Goal: Entertainment & Leisure: Browse casually

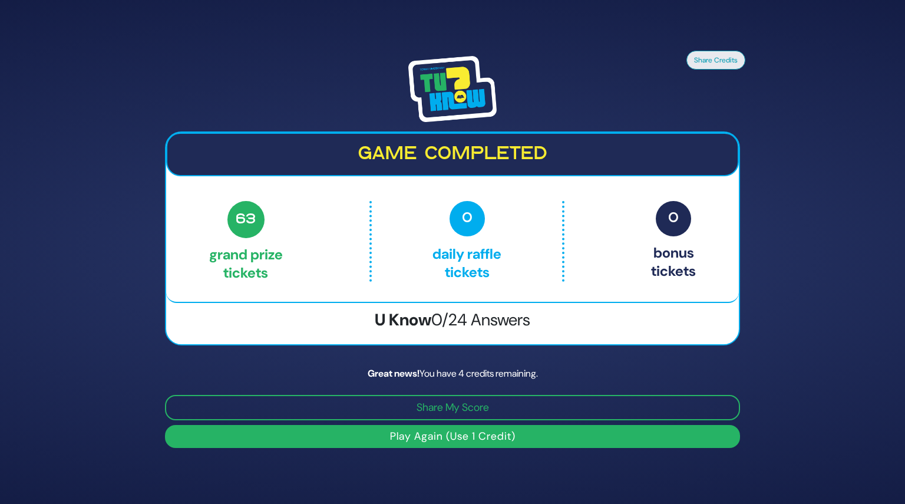
click at [444, 431] on button "Play Again (Use 1 Credit)" at bounding box center [452, 436] width 575 height 23
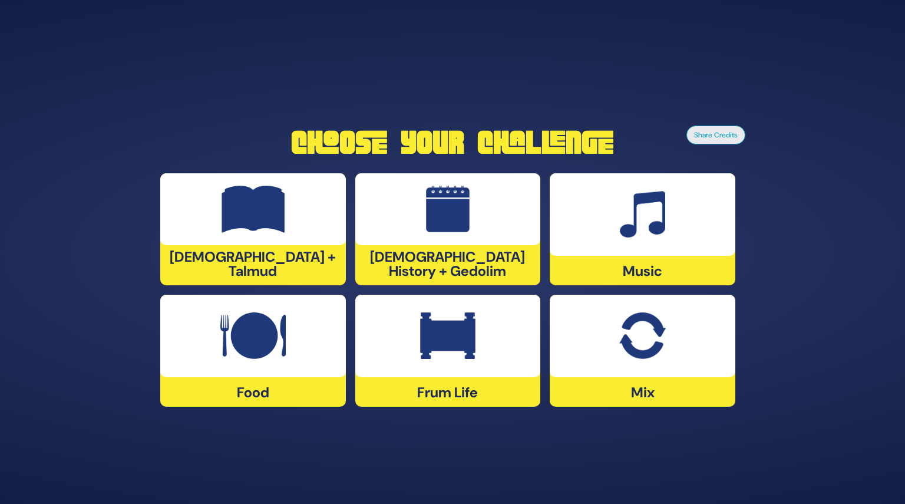
click at [439, 245] on div at bounding box center [448, 209] width 186 height 72
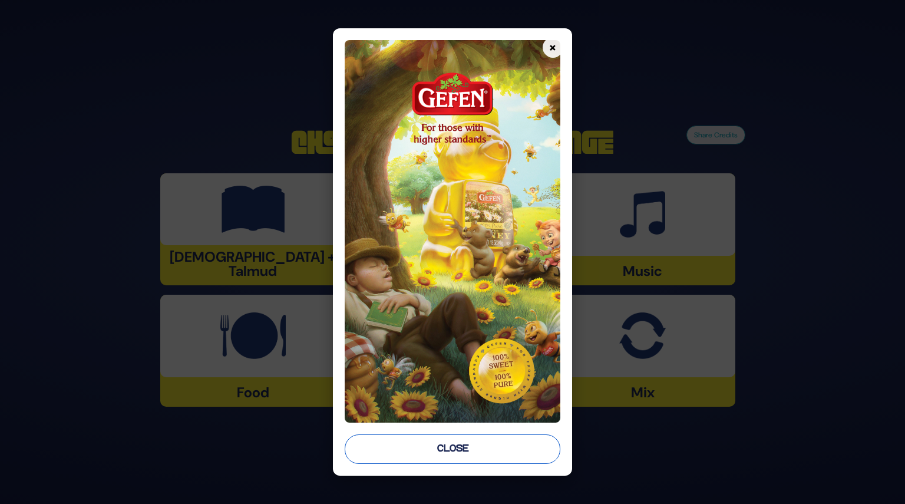
click at [459, 463] on button "Close" at bounding box center [452, 448] width 215 height 29
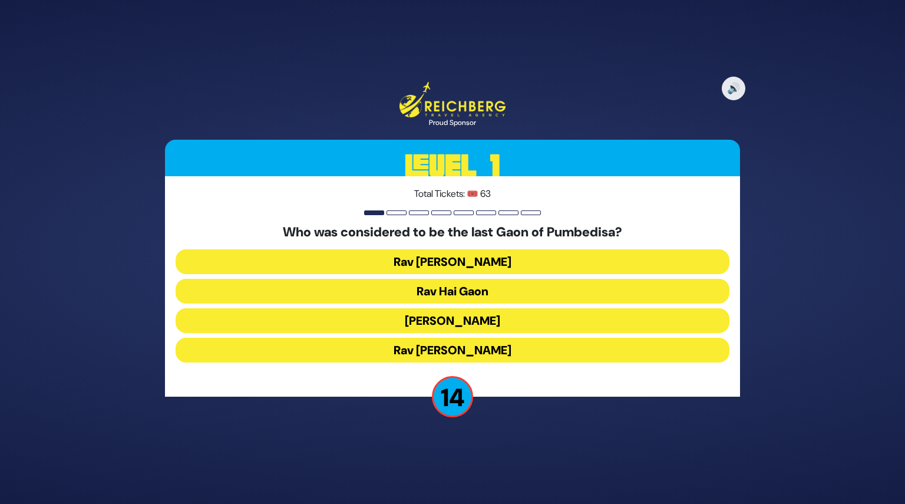
click at [440, 292] on button "Rav Hai Gaon" at bounding box center [453, 291] width 554 height 25
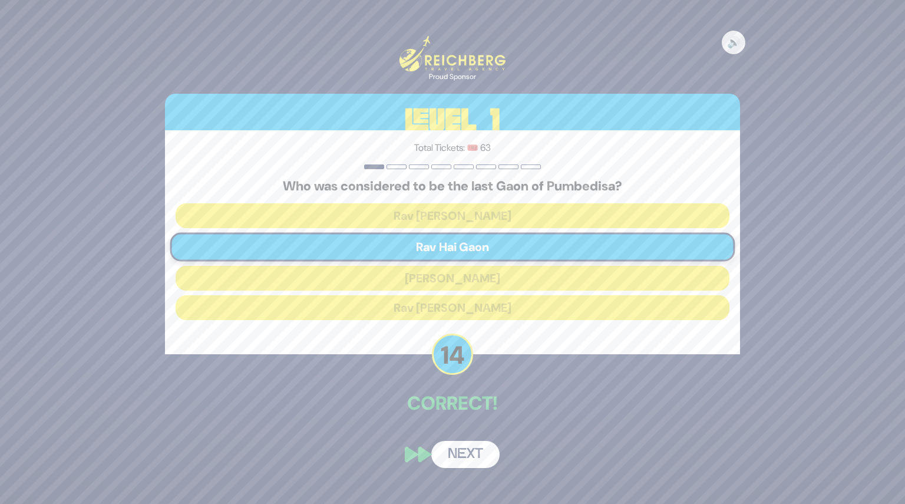
click at [460, 431] on div "🔊 Proud Sponsor Level 1 Total Tickets: 🎟️ 63 Who was considered to be the last …" at bounding box center [453, 252] width 604 height 460
click at [464, 456] on button "Next" at bounding box center [465, 454] width 68 height 27
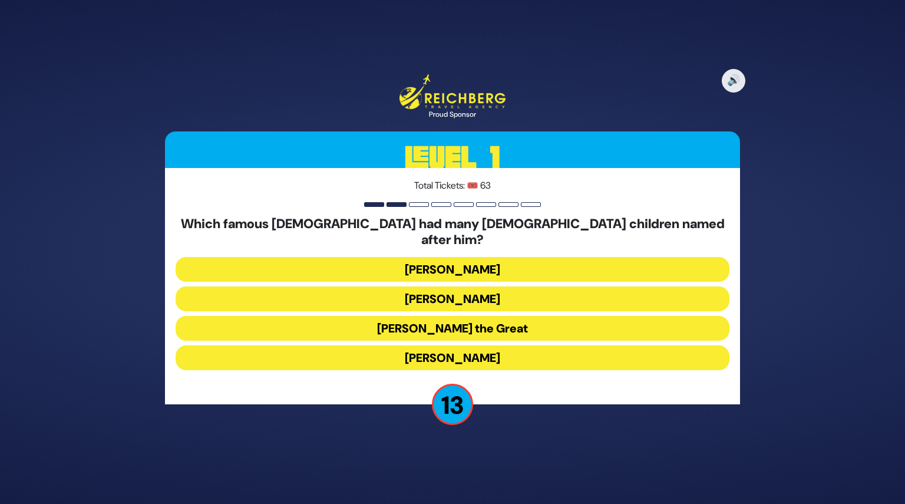
click at [426, 316] on button "Alexander the Great" at bounding box center [453, 328] width 554 height 25
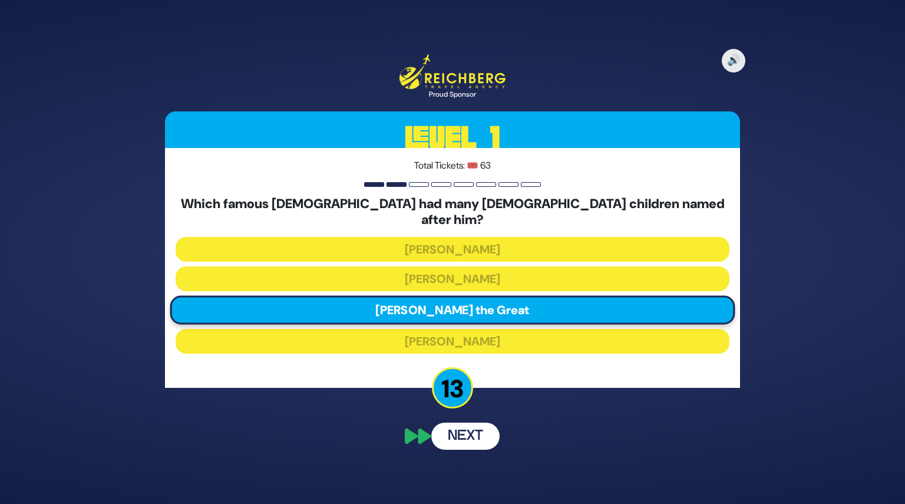
click at [474, 423] on button "Next" at bounding box center [465, 436] width 68 height 27
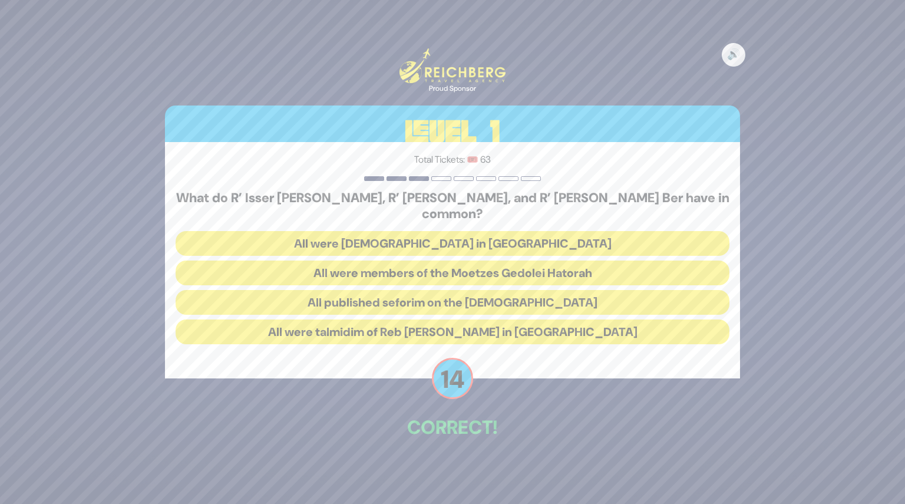
click at [444, 325] on button "All were talmidim of Reb Chaim Brisker in Volozhin" at bounding box center [453, 331] width 554 height 25
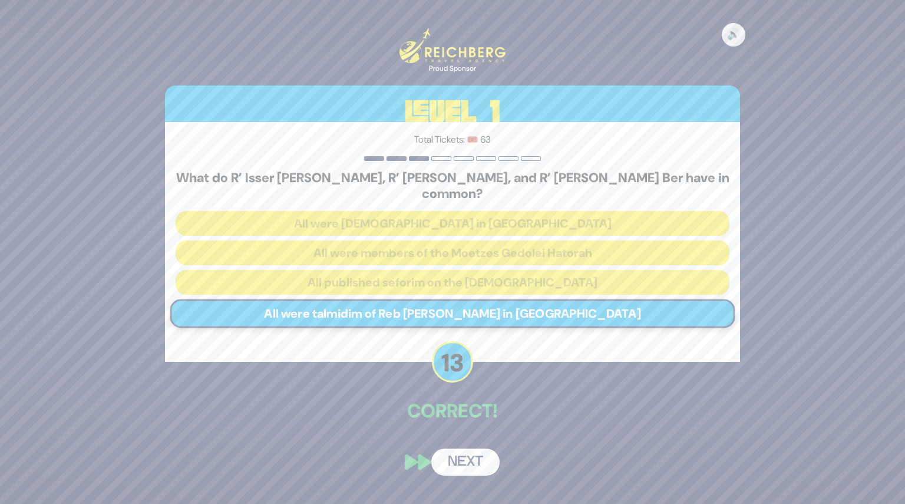
click at [480, 450] on button "Next" at bounding box center [465, 462] width 68 height 27
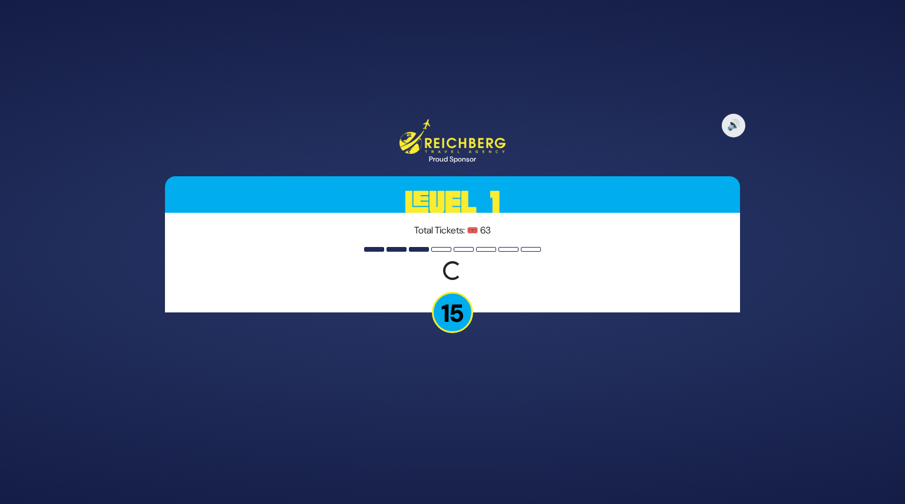
click at [444, 318] on p "15" at bounding box center [452, 312] width 41 height 41
click at [308, 329] on div "🔊 Proud Sponsor Level 1 Total Tickets: 🎟️ 63 Loading question... 15" at bounding box center [453, 252] width 604 height 295
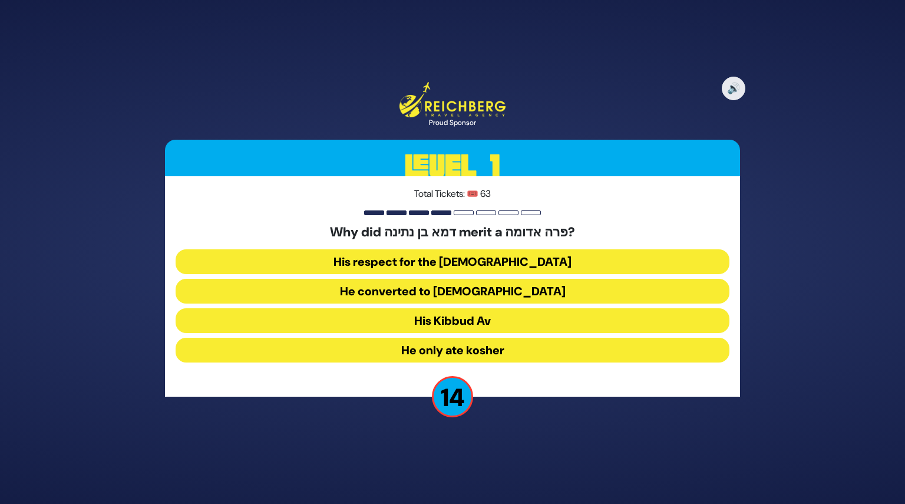
click at [458, 319] on button "His Kibbud Av" at bounding box center [453, 320] width 554 height 25
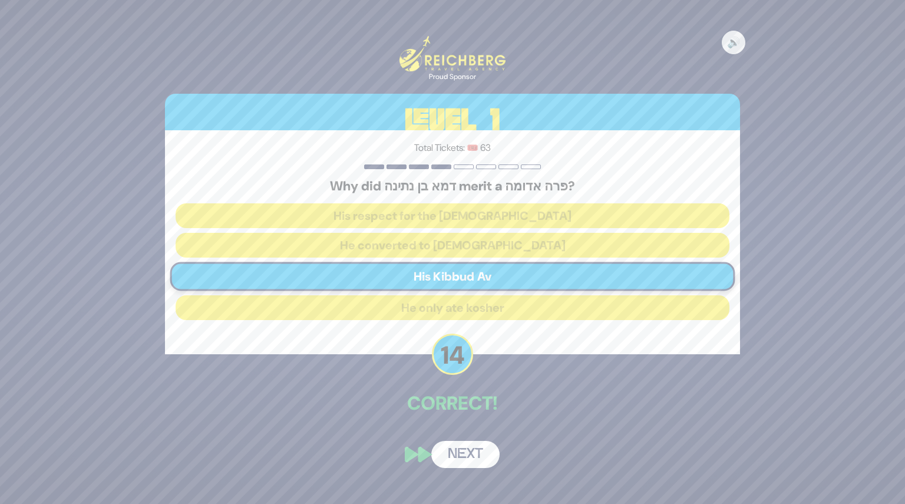
click at [462, 431] on div "🔊 Proud Sponsor Level 1 Total Tickets: 🎟️ 63 Why did דמא בן נתינה merit a פרה א…" at bounding box center [453, 252] width 604 height 460
click at [459, 456] on button "Next" at bounding box center [465, 454] width 68 height 27
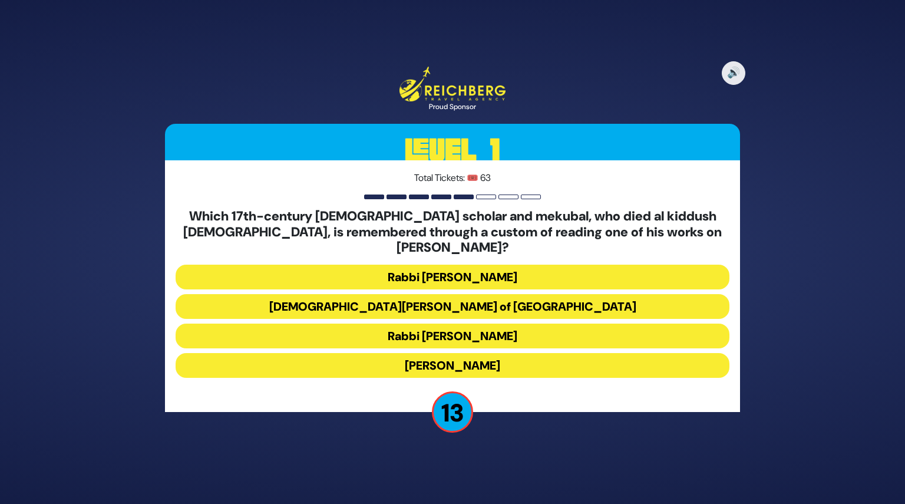
click at [457, 302] on button "[DEMOGRAPHIC_DATA][PERSON_NAME] of [GEOGRAPHIC_DATA]" at bounding box center [453, 306] width 554 height 25
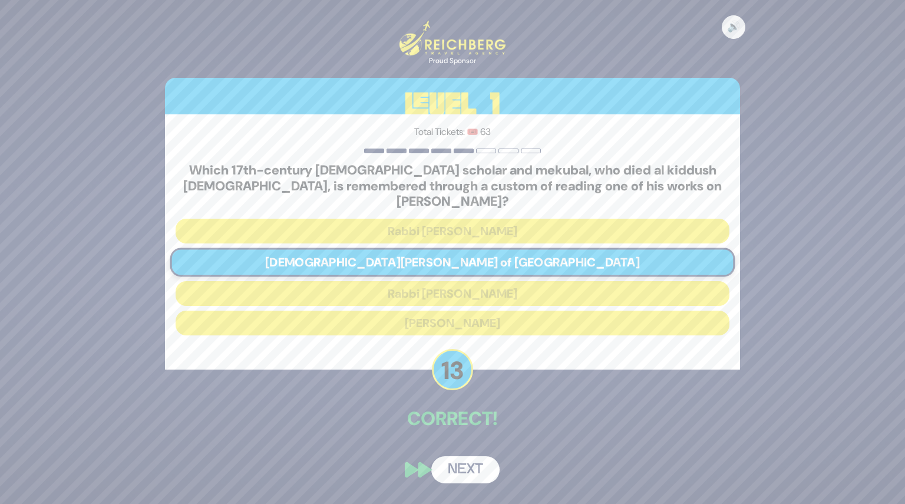
click at [468, 463] on button "Next" at bounding box center [465, 469] width 68 height 27
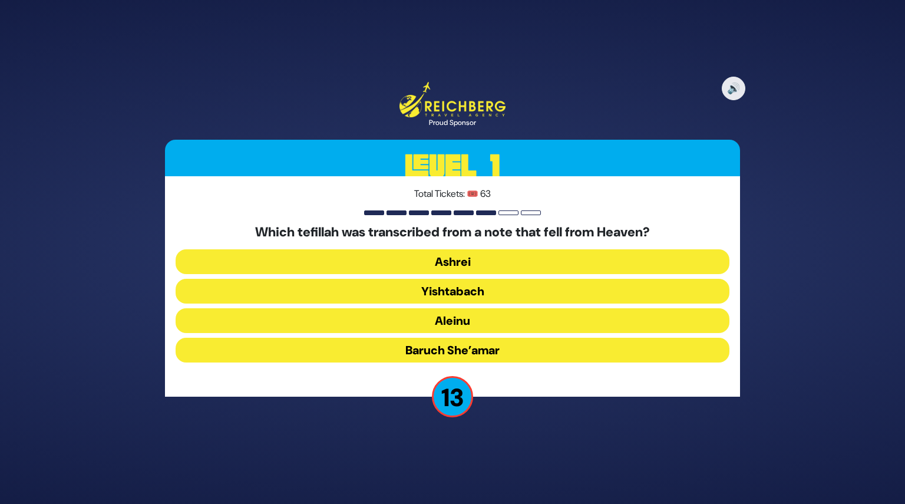
click at [443, 351] on button "Baruch She’amar" at bounding box center [453, 350] width 554 height 25
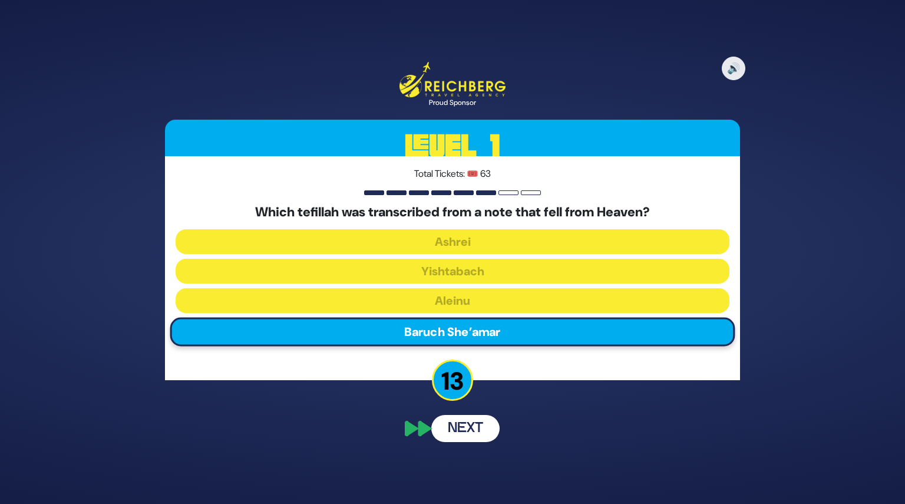
click at [474, 429] on div "🔊 Proud Sponsor Level 1 Total Tickets: 🎟️ 63 Which tefillah was transcribed fro…" at bounding box center [453, 252] width 604 height 408
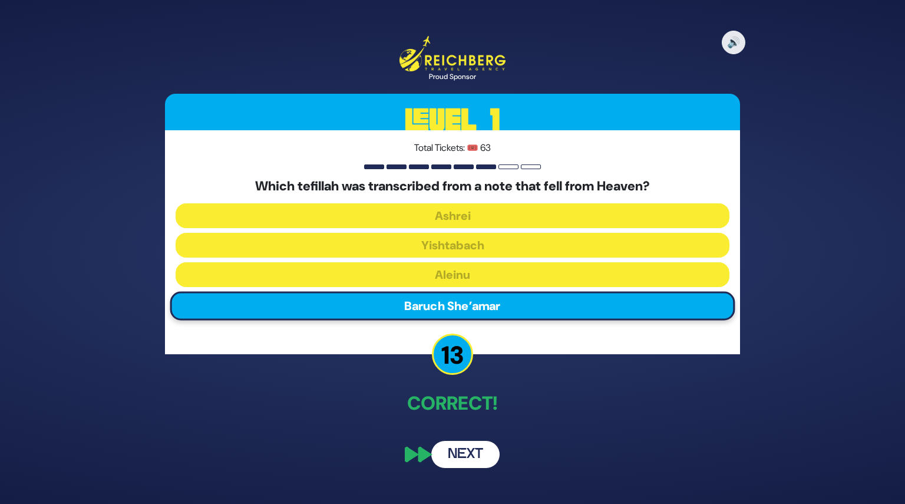
click at [465, 447] on button "Next" at bounding box center [465, 454] width 68 height 27
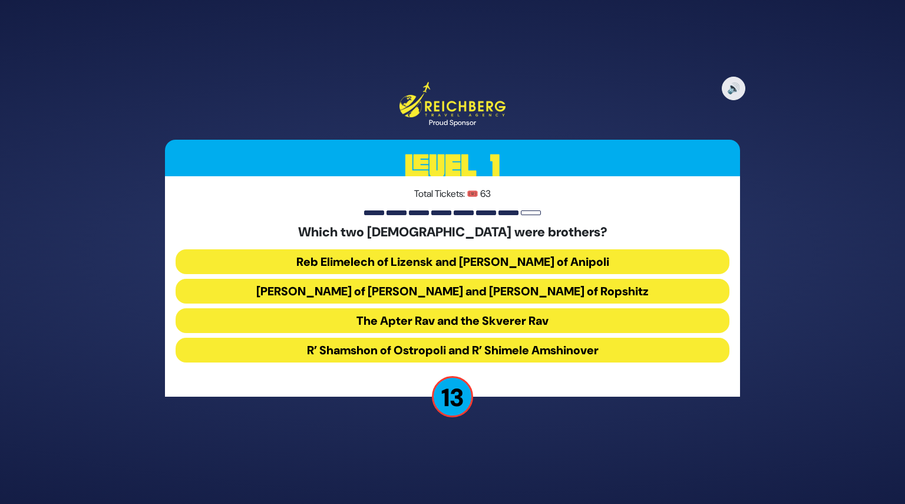
click at [430, 265] on button "Reb Elimelech of Lizensk and [PERSON_NAME] of Anipoli" at bounding box center [453, 261] width 554 height 25
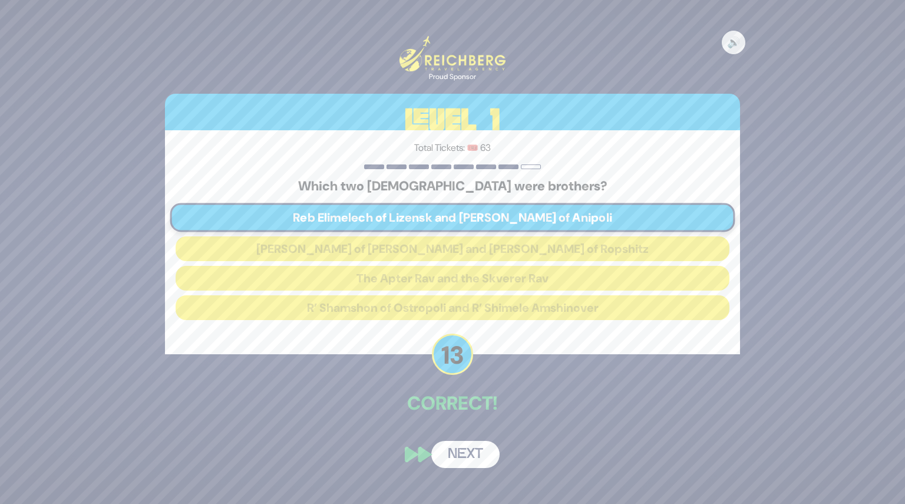
click at [457, 457] on button "Next" at bounding box center [465, 454] width 68 height 27
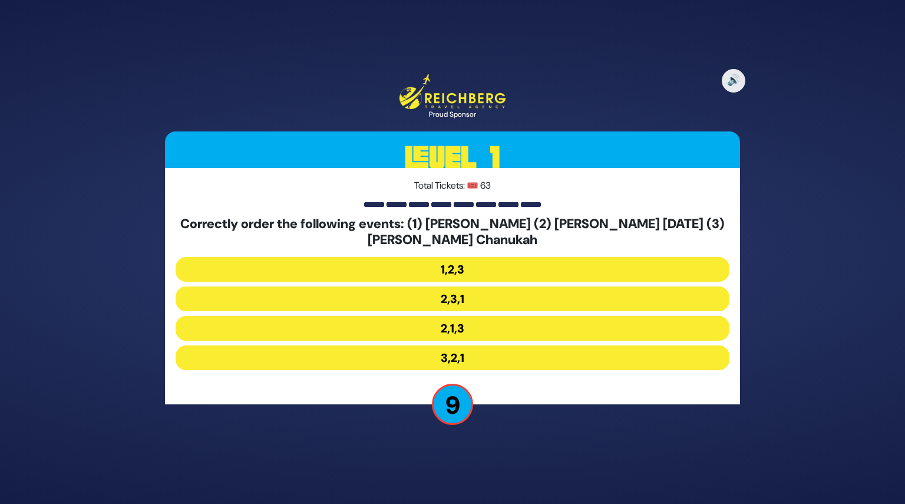
click at [457, 329] on button "2,1,3" at bounding box center [453, 328] width 554 height 25
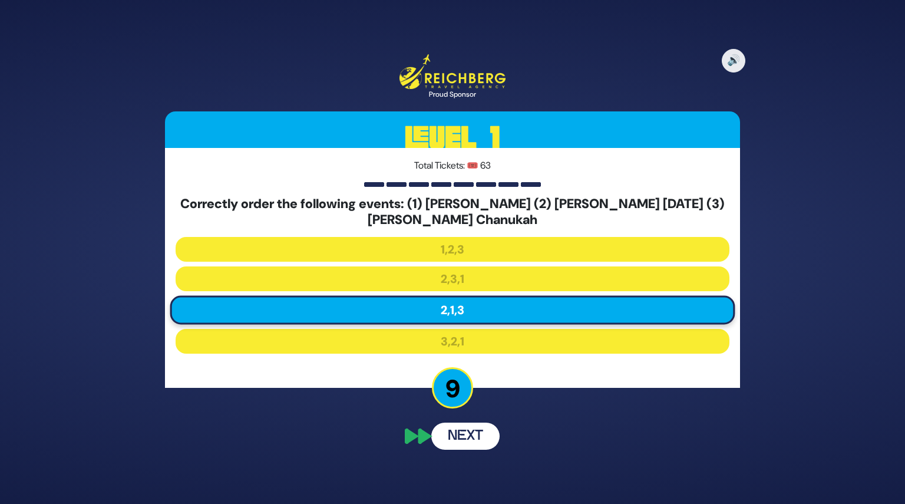
click at [470, 434] on button "Next" at bounding box center [465, 436] width 68 height 27
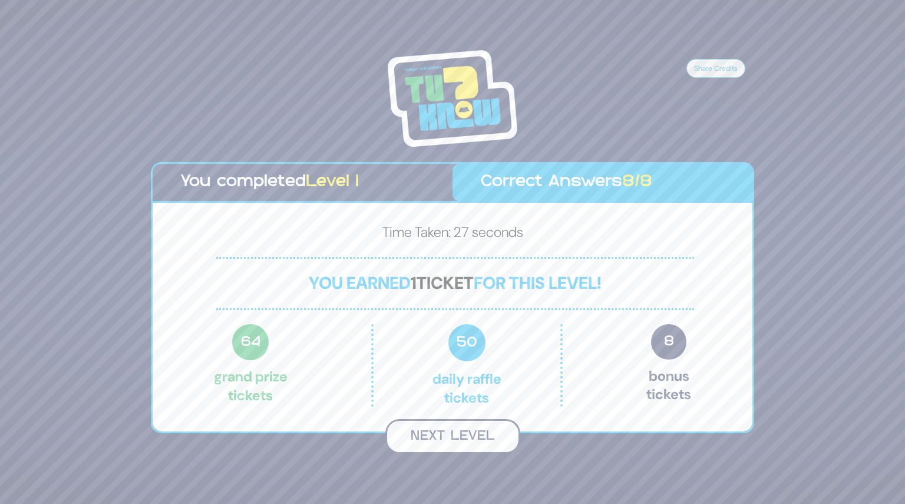
click at [460, 437] on button "Next Level" at bounding box center [452, 436] width 135 height 35
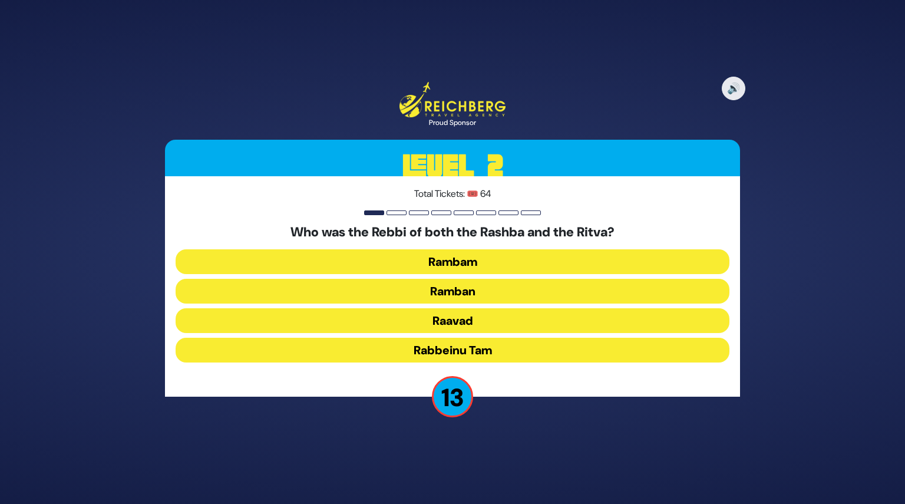
drag, startPoint x: 455, startPoint y: 261, endPoint x: 456, endPoint y: 269, distance: 7.8
click at [456, 269] on button "Rambam" at bounding box center [453, 261] width 554 height 25
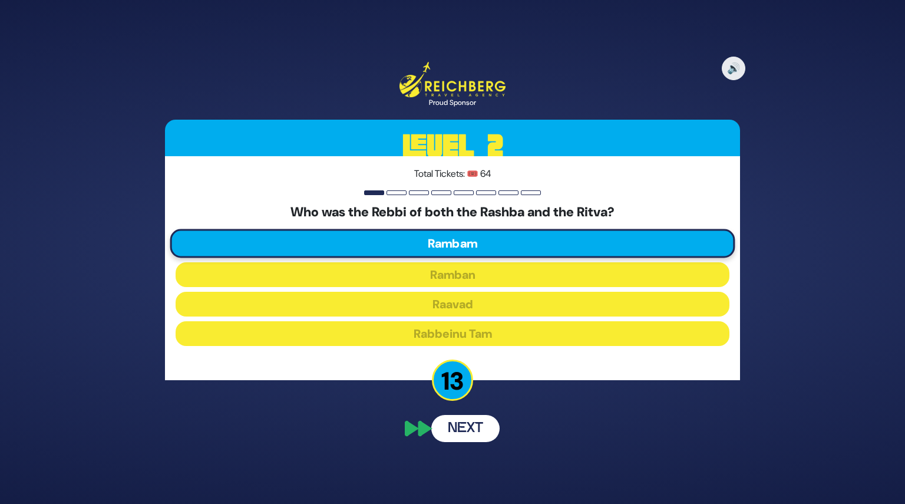
click at [460, 282] on div "Who was the Rebbi of both the Rashba and the Ritva? Rambam Ramban Raavad Rabbei…" at bounding box center [453, 278] width 554 height 146
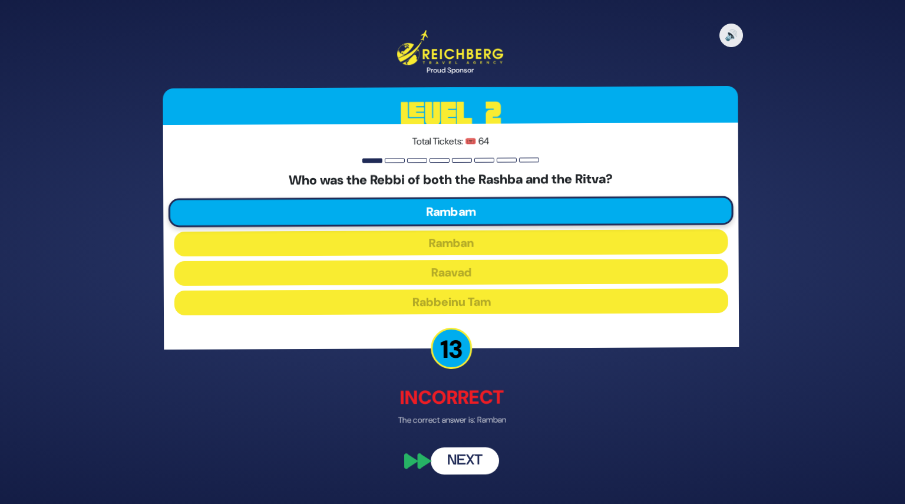
click at [464, 464] on button "Next" at bounding box center [465, 460] width 68 height 27
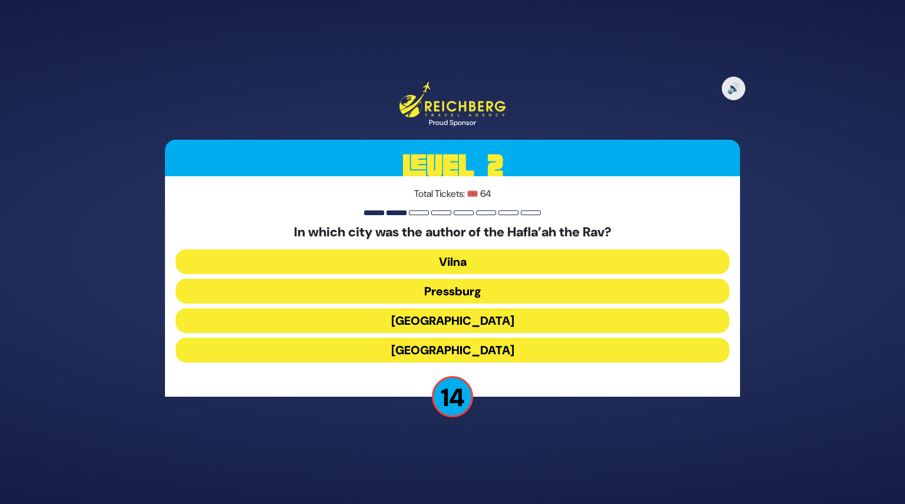
click at [448, 317] on button "[GEOGRAPHIC_DATA]" at bounding box center [453, 320] width 554 height 25
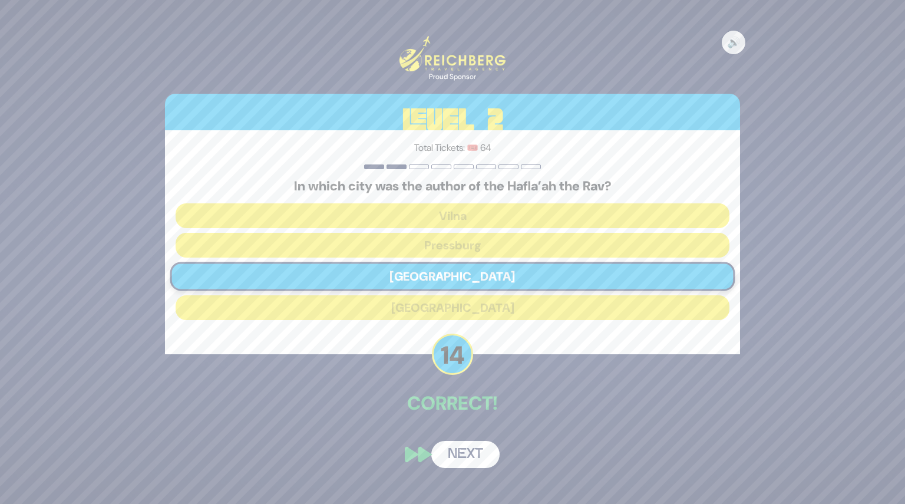
click at [467, 451] on button "Next" at bounding box center [465, 454] width 68 height 27
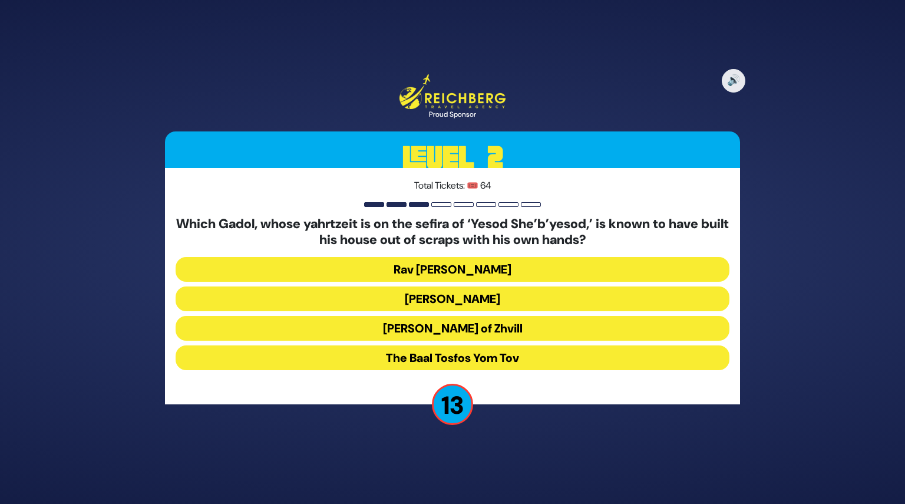
click at [439, 328] on button "[PERSON_NAME] of Zhvill" at bounding box center [453, 328] width 554 height 25
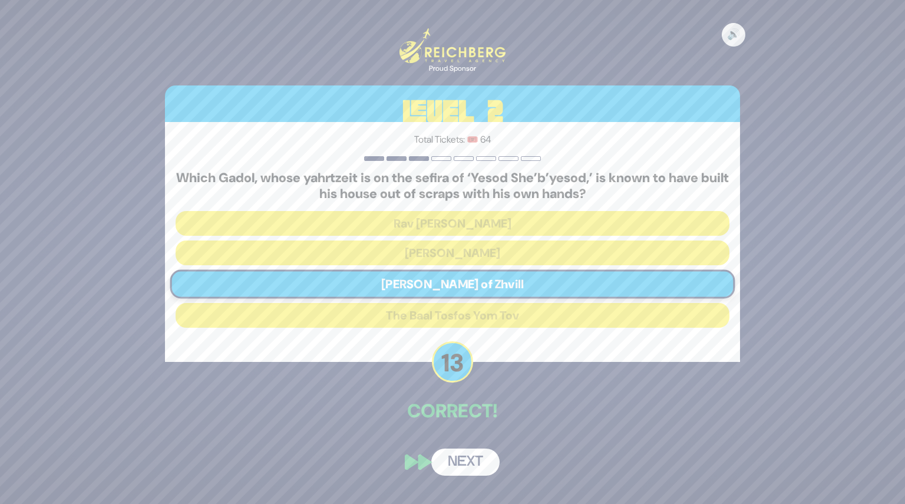
click at [466, 443] on div "🔊 Proud Sponsor Level 2 Total Tickets: 🎟️ 64 Which Gadol, whose yahrtzeit is on…" at bounding box center [453, 252] width 604 height 476
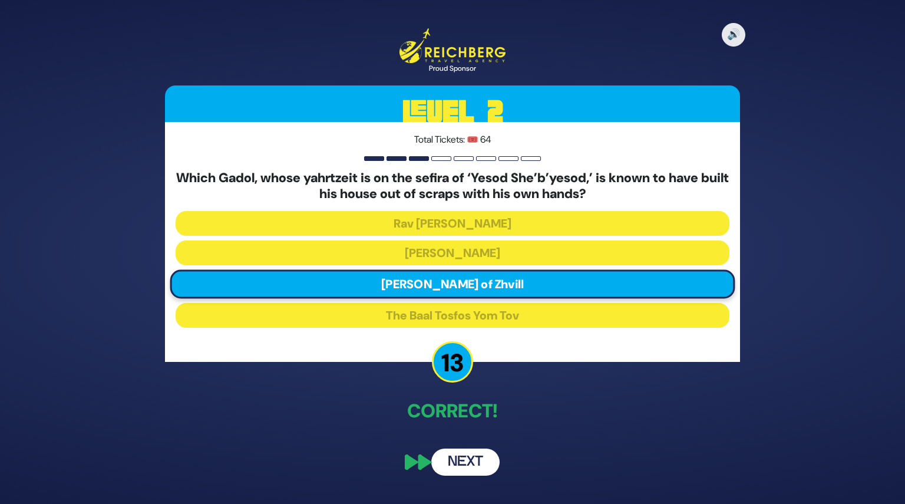
click at [463, 462] on button "Next" at bounding box center [465, 462] width 68 height 27
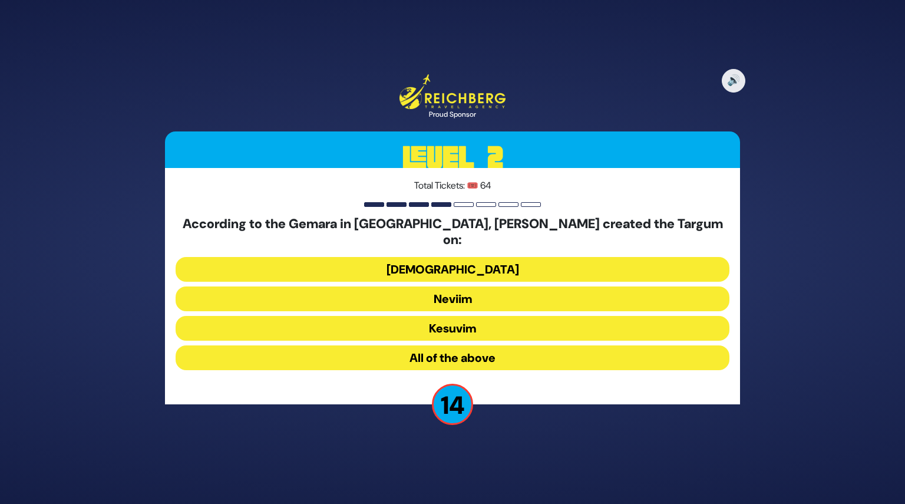
click at [436, 298] on button "Neviim" at bounding box center [453, 298] width 554 height 25
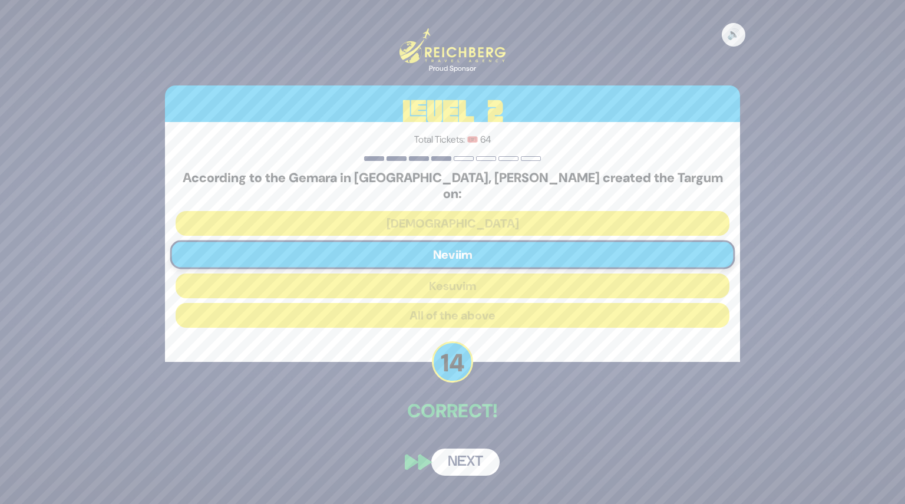
click at [466, 436] on div "🔊 Proud Sponsor Level 2 Total Tickets: 🎟️ 64 According to the Gemara in [GEOGRA…" at bounding box center [453, 252] width 604 height 476
click at [462, 450] on button "Next" at bounding box center [465, 462] width 68 height 27
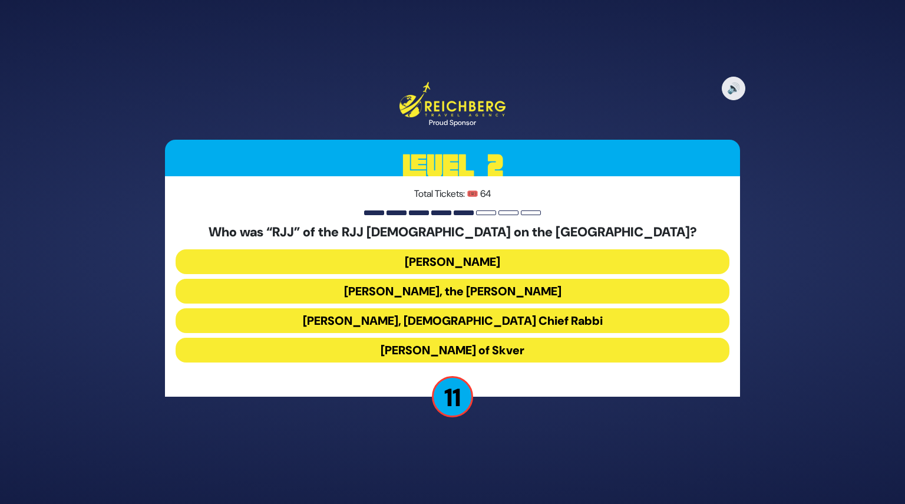
click at [434, 299] on button "[PERSON_NAME], the [PERSON_NAME]" at bounding box center [453, 291] width 554 height 25
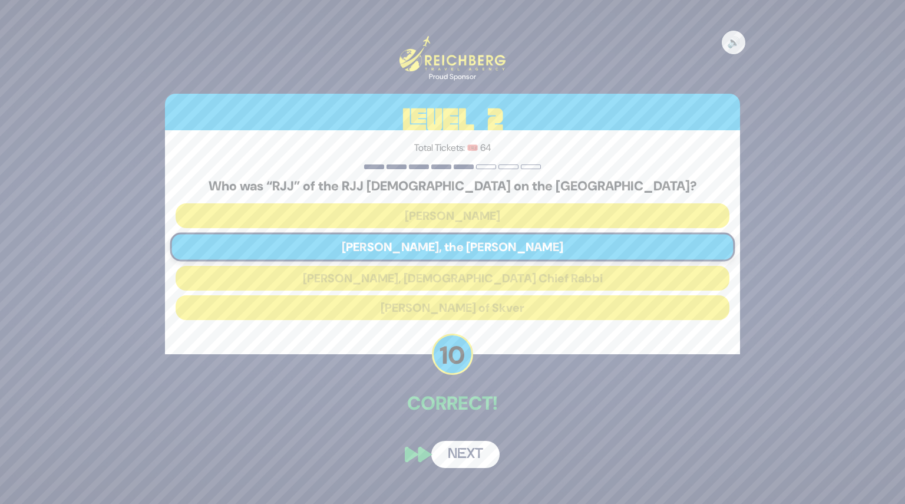
click at [464, 443] on button "Next" at bounding box center [465, 454] width 68 height 27
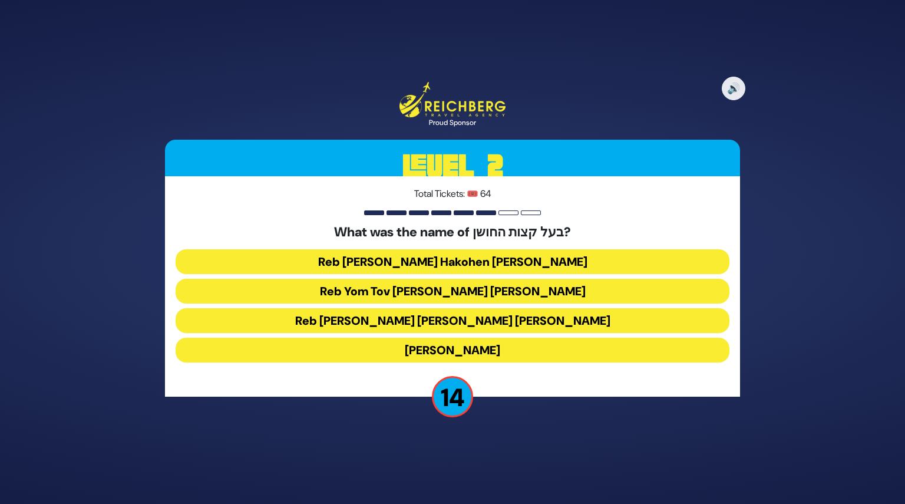
click at [475, 259] on button "Reb [PERSON_NAME] Hakohen [PERSON_NAME]" at bounding box center [453, 261] width 554 height 25
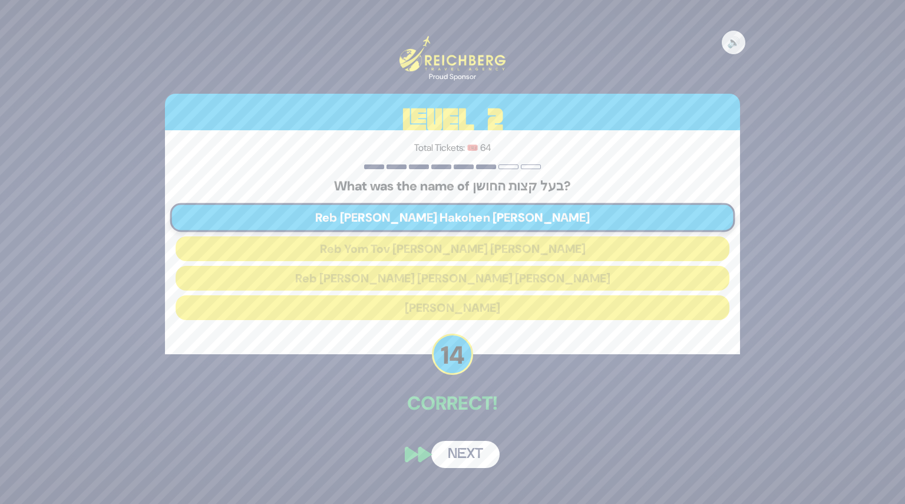
click at [470, 454] on button "Next" at bounding box center [465, 454] width 68 height 27
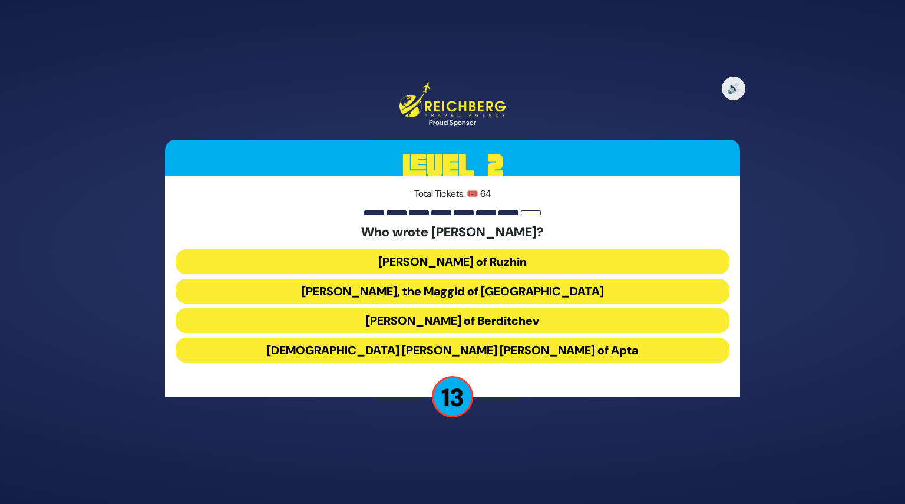
click at [441, 352] on button "[DEMOGRAPHIC_DATA] [PERSON_NAME] [PERSON_NAME] of Apta" at bounding box center [453, 350] width 554 height 25
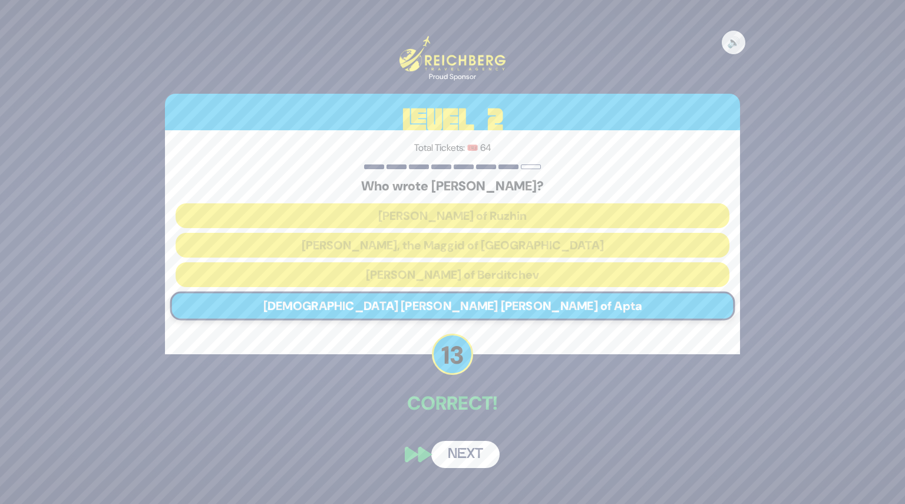
click at [468, 429] on div "🔊 Proud Sponsor Level 2 Total Tickets: 🎟️ 64 Who wrote [PERSON_NAME]? [PERSON_N…" at bounding box center [453, 252] width 604 height 460
click at [469, 456] on button "Next" at bounding box center [465, 454] width 68 height 27
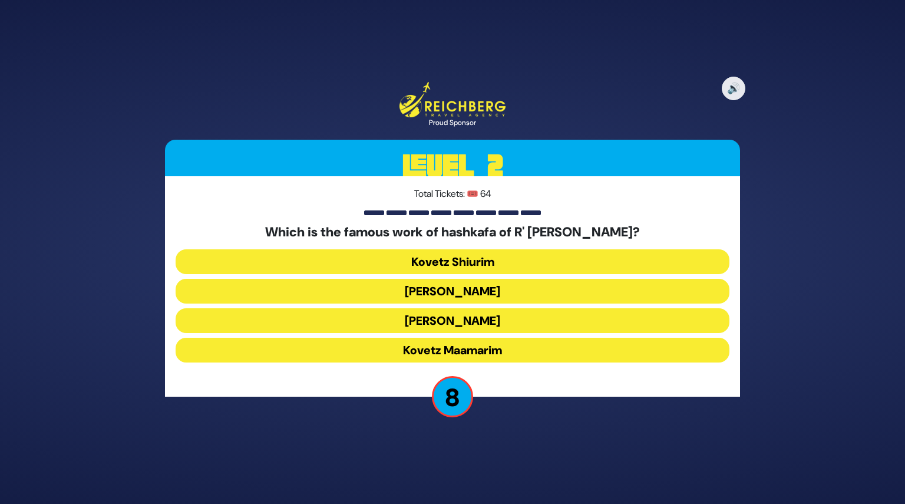
click at [442, 320] on button "[PERSON_NAME]" at bounding box center [453, 320] width 554 height 25
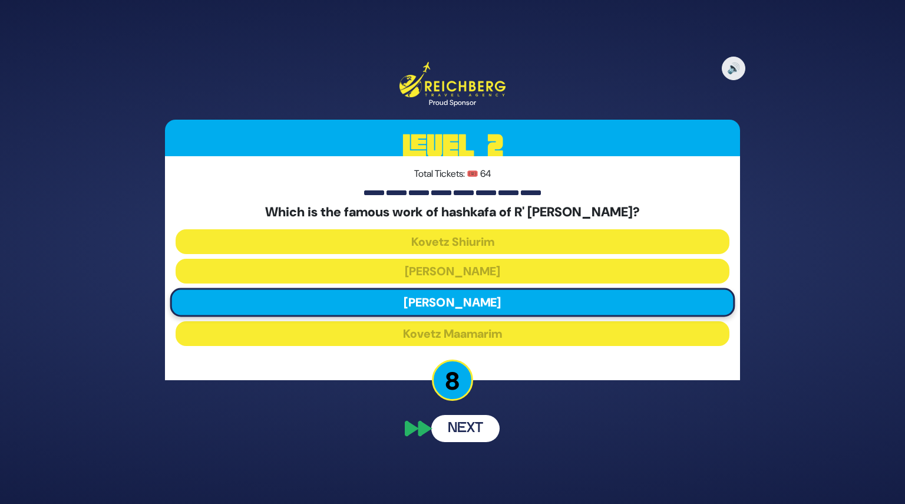
click at [473, 436] on button "Next" at bounding box center [465, 428] width 68 height 27
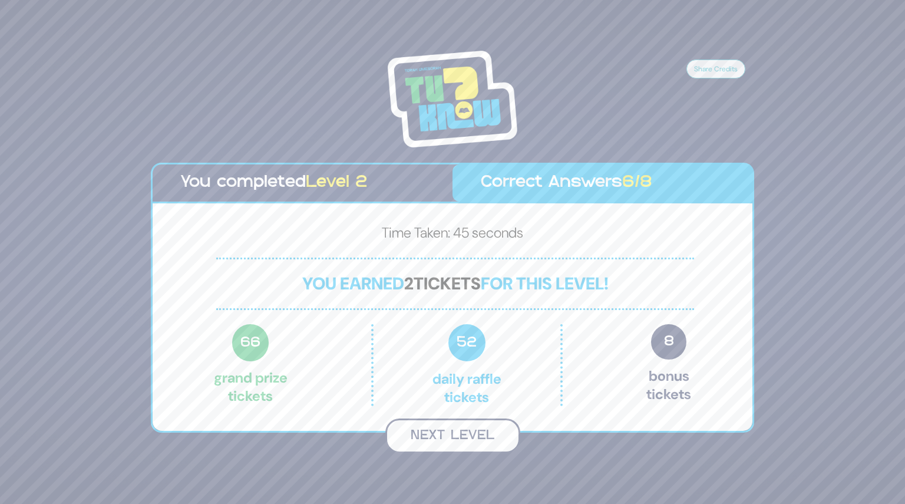
click at [462, 443] on button "Next Level" at bounding box center [452, 435] width 135 height 35
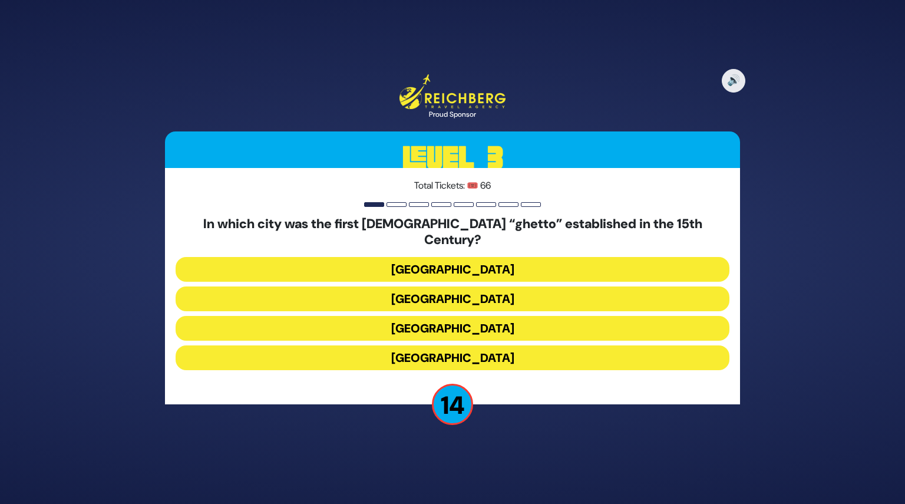
click at [437, 296] on button "[GEOGRAPHIC_DATA]" at bounding box center [453, 298] width 554 height 25
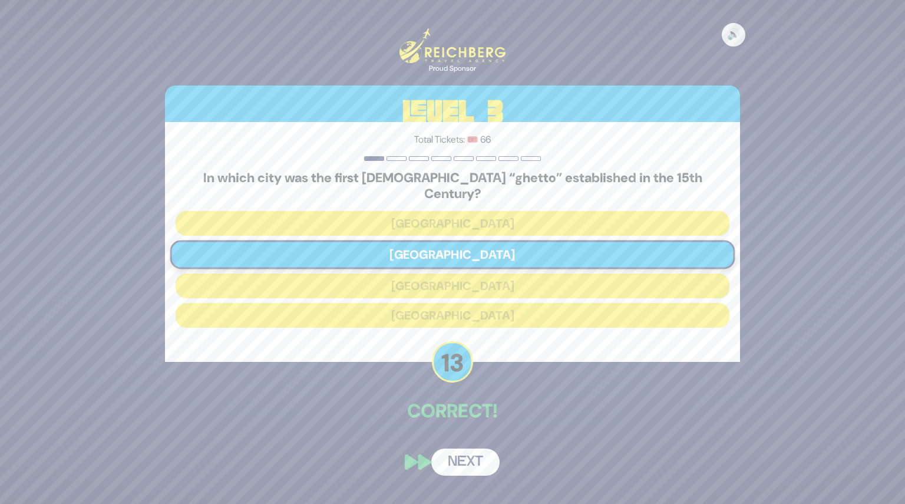
click at [468, 436] on div "🔊 Proud Sponsor Level 3 Total Tickets: 🎟️ 66 In which city was the first [DEMOG…" at bounding box center [453, 252] width 604 height 476
click at [467, 449] on button "Next" at bounding box center [465, 462] width 68 height 27
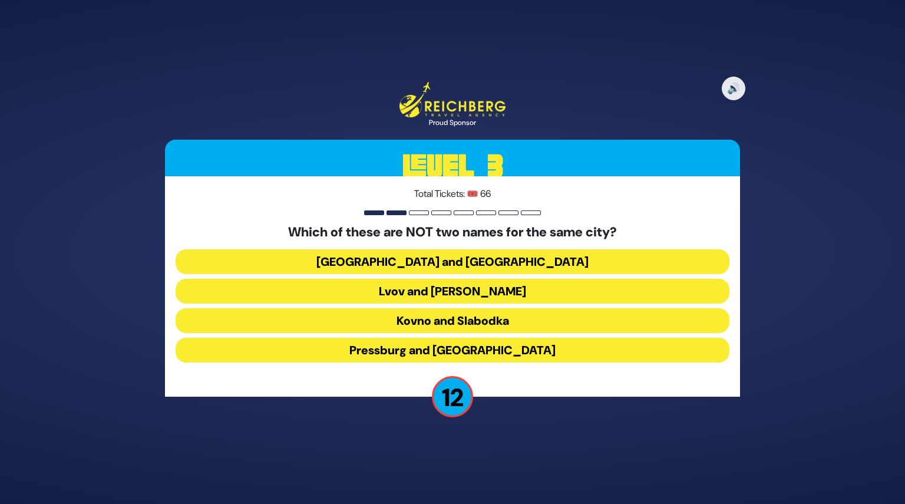
click at [452, 321] on button "Kovno and Slabodka" at bounding box center [453, 320] width 554 height 25
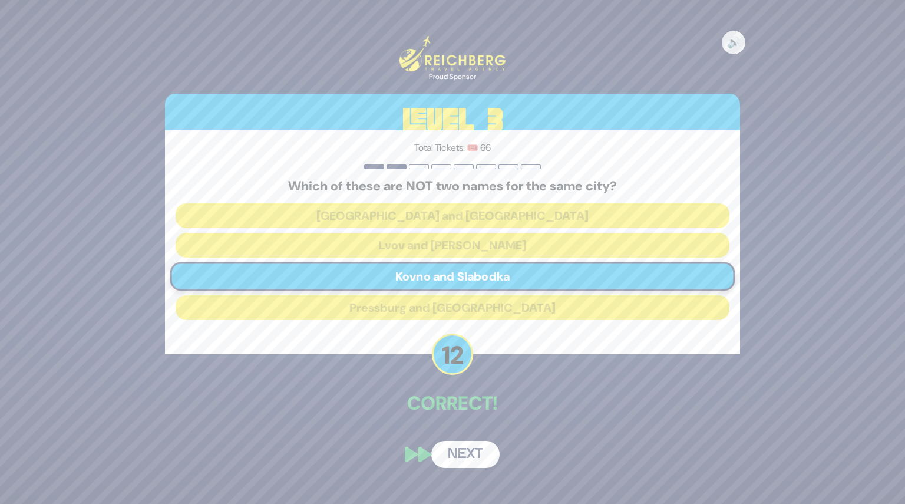
click at [466, 448] on button "Next" at bounding box center [465, 454] width 68 height 27
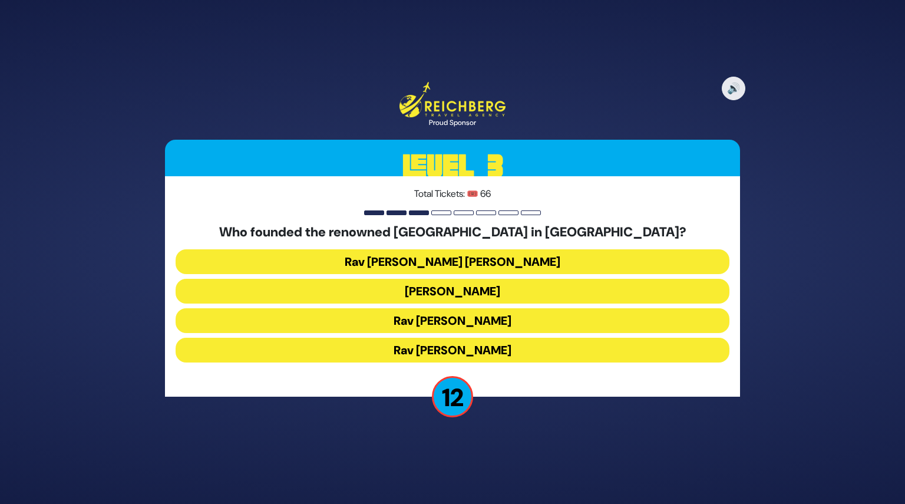
click at [443, 347] on button "Rav [PERSON_NAME]" at bounding box center [453, 350] width 554 height 25
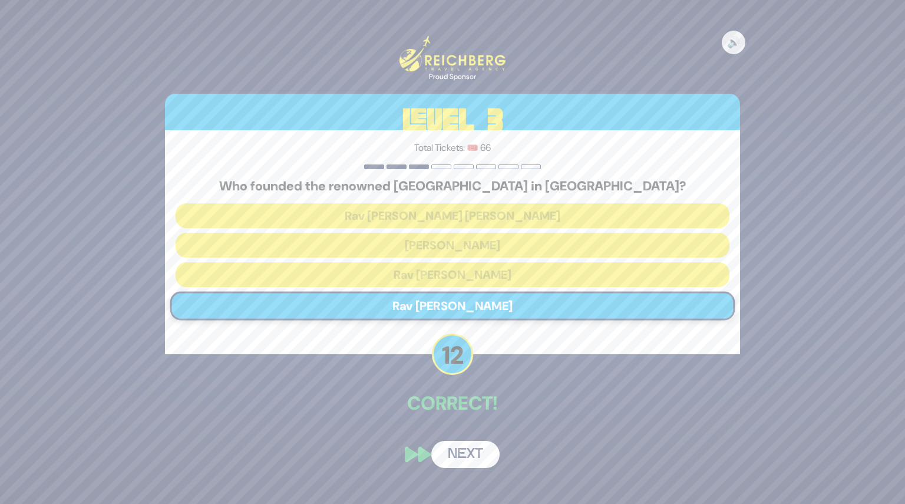
click at [471, 452] on button "Next" at bounding box center [465, 454] width 68 height 27
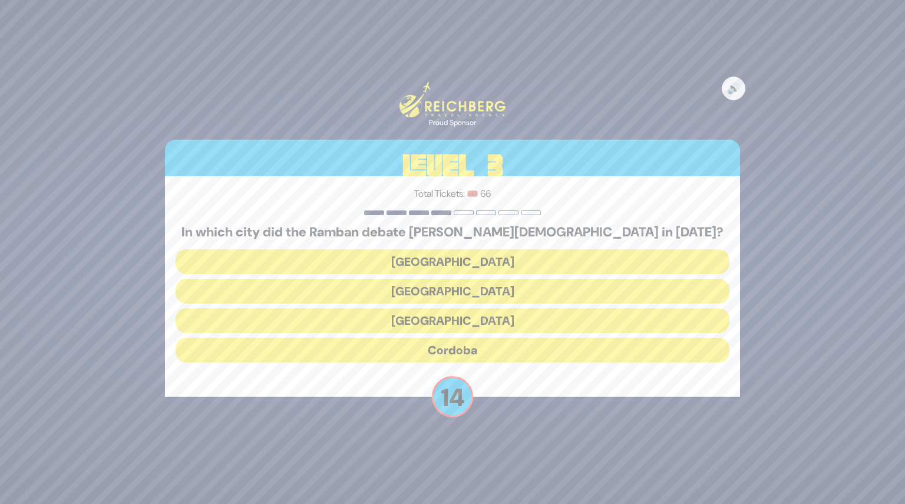
click at [447, 292] on button "[GEOGRAPHIC_DATA]" at bounding box center [453, 291] width 554 height 25
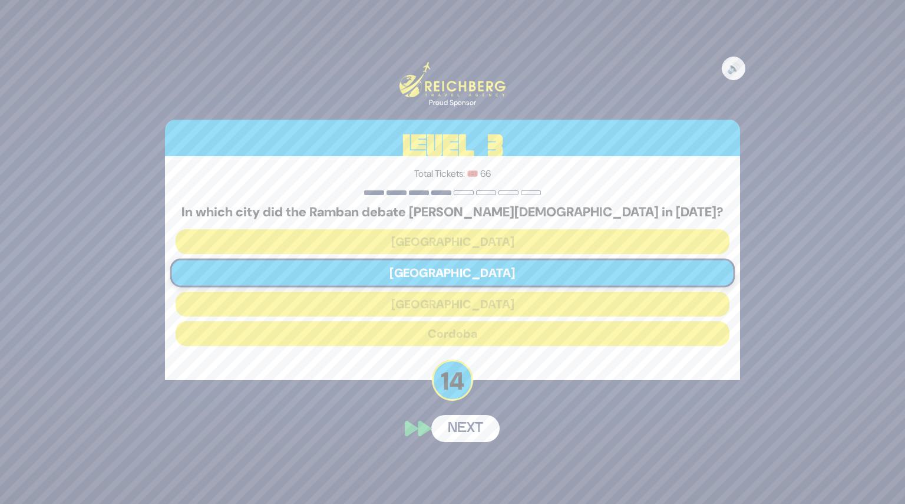
click at [466, 432] on div "🔊 Proud Sponsor Level 3 Total Tickets: 🎟️ 66 In which city did the Ramban debat…" at bounding box center [453, 252] width 604 height 408
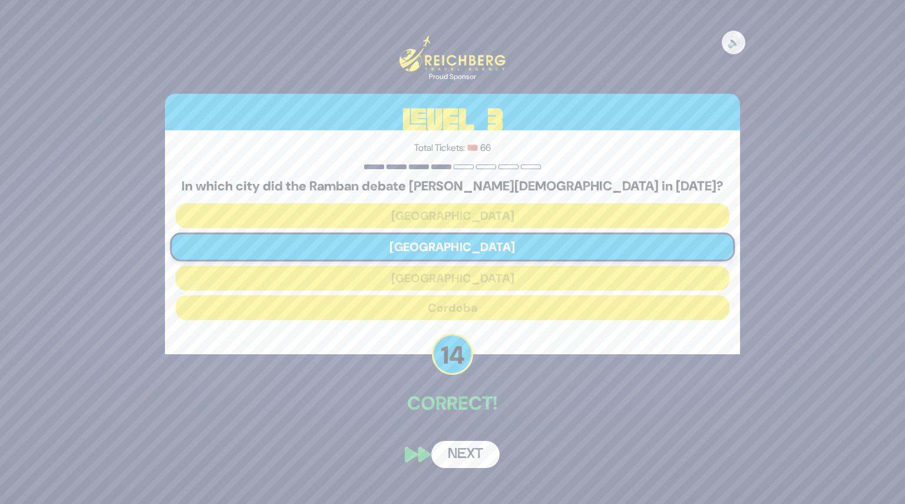
click at [466, 456] on button "Next" at bounding box center [465, 454] width 68 height 27
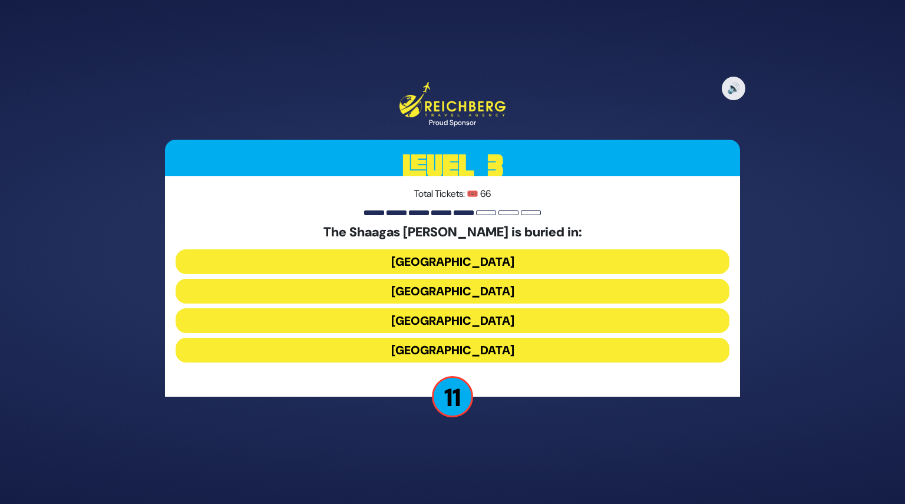
click at [432, 324] on button "[GEOGRAPHIC_DATA]" at bounding box center [453, 320] width 554 height 25
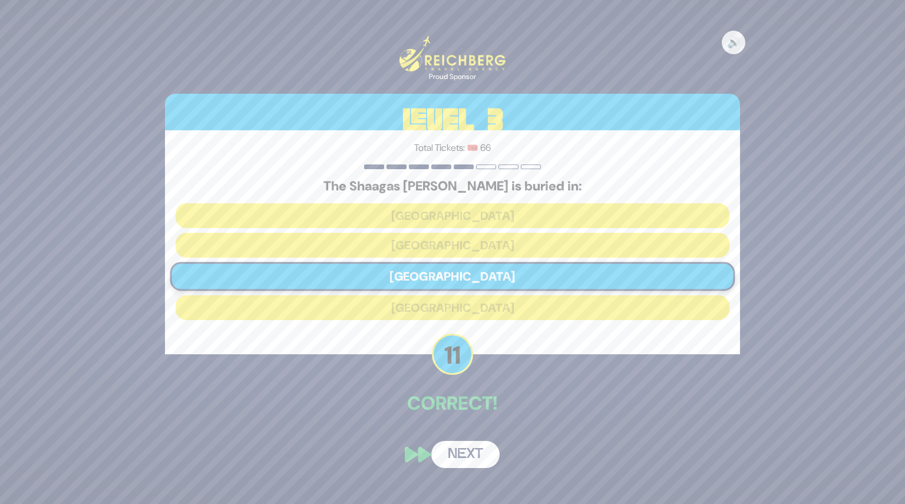
click at [469, 449] on button "Next" at bounding box center [465, 454] width 68 height 27
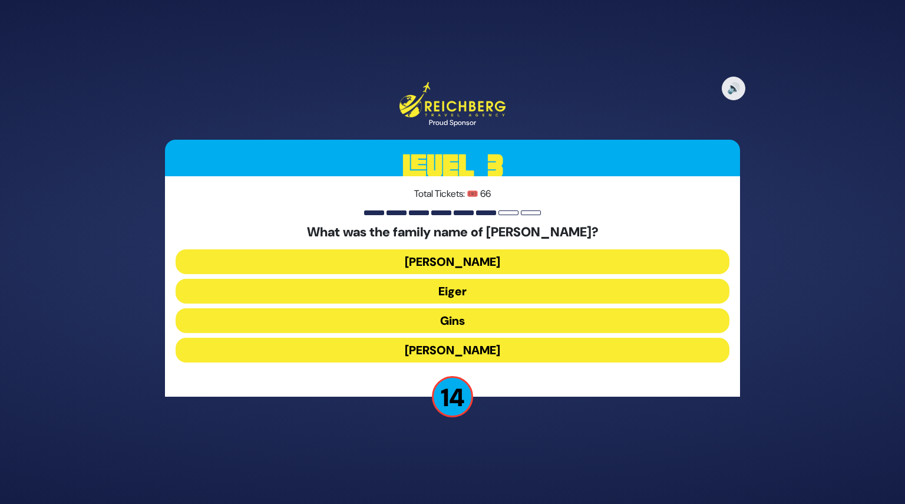
click at [446, 315] on button "Gins" at bounding box center [453, 320] width 554 height 25
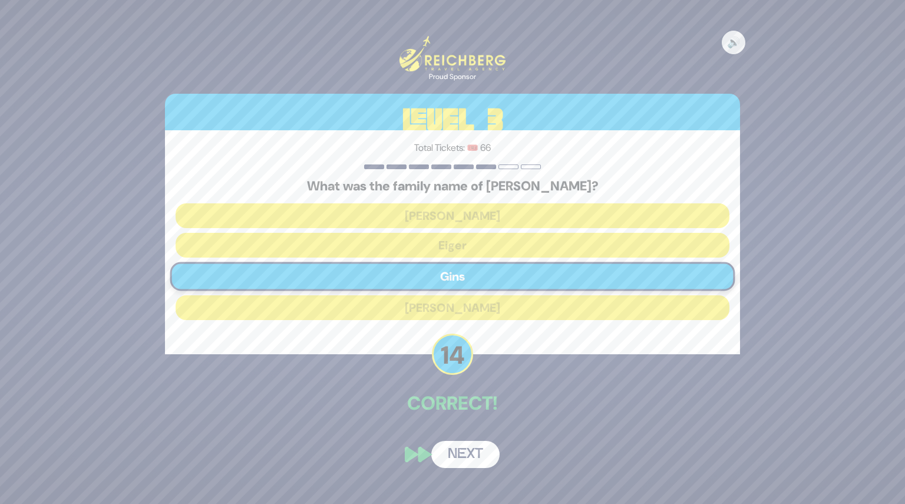
click at [468, 428] on div "🔊 Proud Sponsor Level 3 Total Tickets: 🎟️ 66 What was the family name of [PERSO…" at bounding box center [453, 252] width 604 height 460
click at [473, 463] on button "Next" at bounding box center [465, 454] width 68 height 27
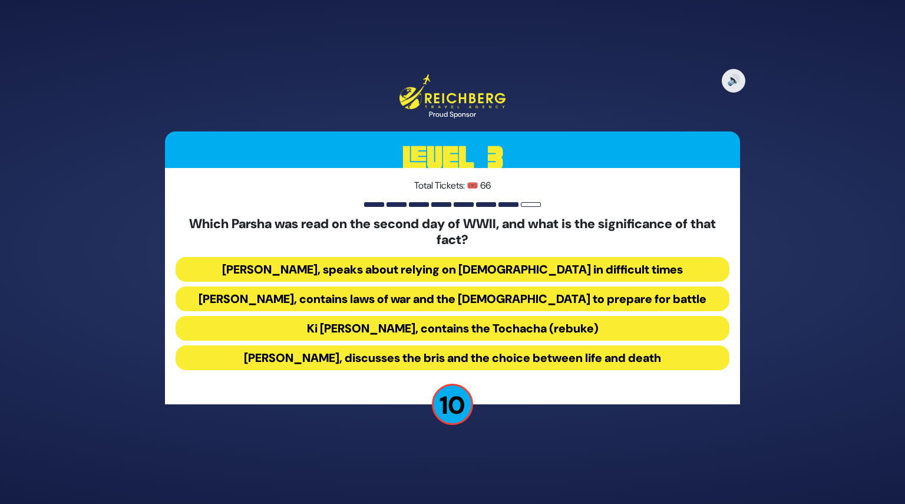
click at [434, 302] on button "[PERSON_NAME], contains laws of war and the [DEMOGRAPHIC_DATA] to prepare for b…" at bounding box center [453, 298] width 554 height 25
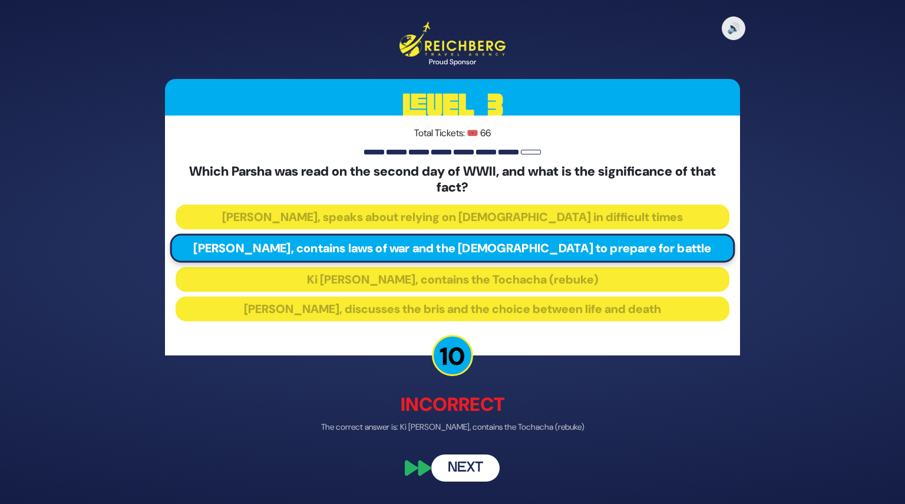
click at [463, 480] on button "Next" at bounding box center [465, 468] width 68 height 27
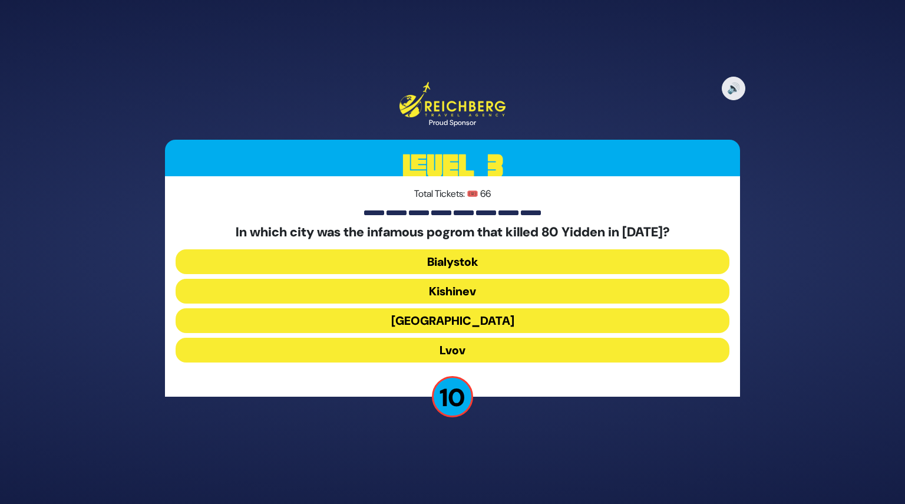
click at [456, 295] on button "Kishinev" at bounding box center [453, 291] width 554 height 25
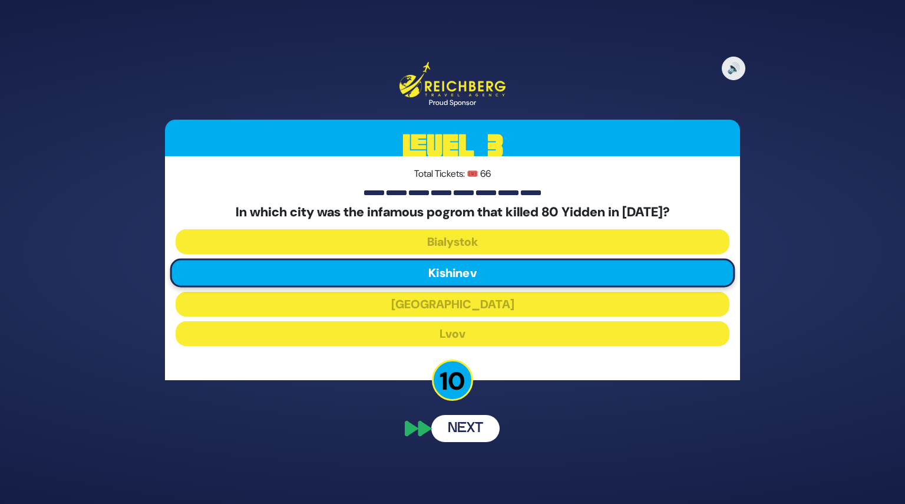
click at [457, 438] on div "🔊 Proud Sponsor Level 3 Total Tickets: 🎟️ 66 In which city was the infamous pog…" at bounding box center [453, 252] width 604 height 408
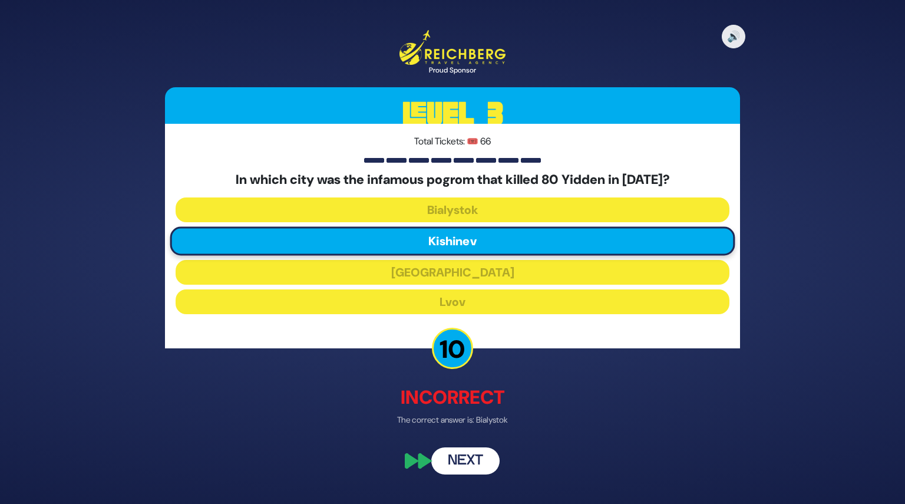
click at [468, 477] on div "🔊 Proud Sponsor Level 3 Total Tickets: 🎟️ 66 In which city was the infamous pog…" at bounding box center [453, 252] width 604 height 473
click at [464, 463] on button "Next" at bounding box center [465, 460] width 68 height 27
